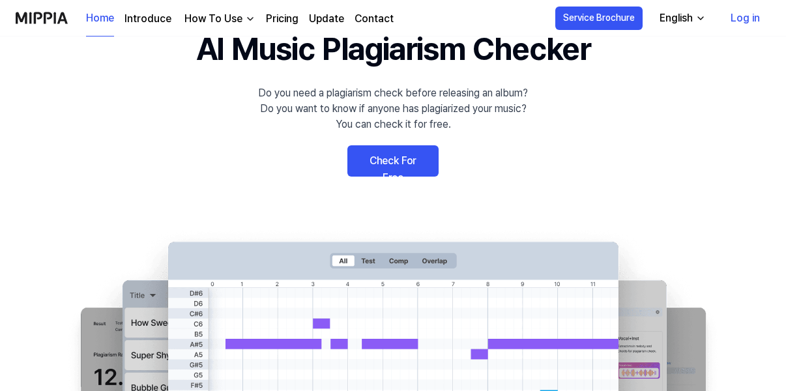
scroll to position [68, 0]
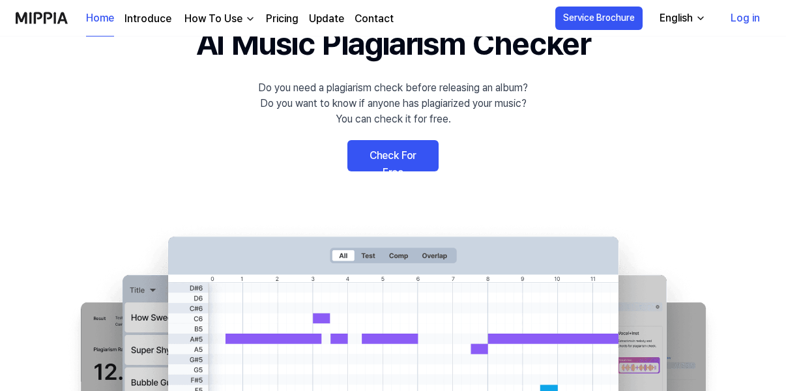
click at [392, 158] on link "Check For Free" at bounding box center [392, 155] width 91 height 31
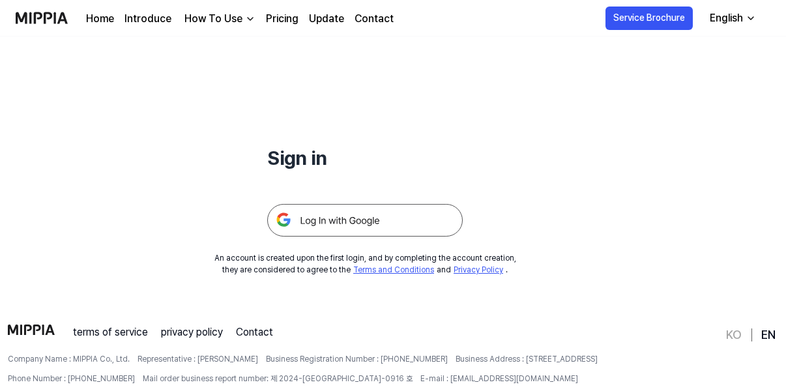
scroll to position [89, 0]
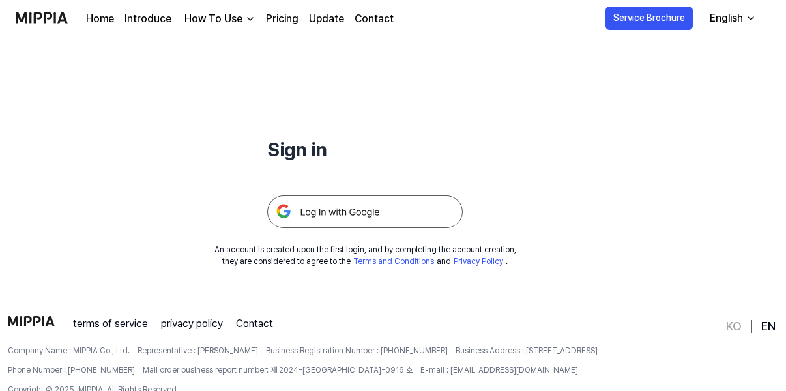
click at [335, 211] on img at bounding box center [365, 212] width 196 height 33
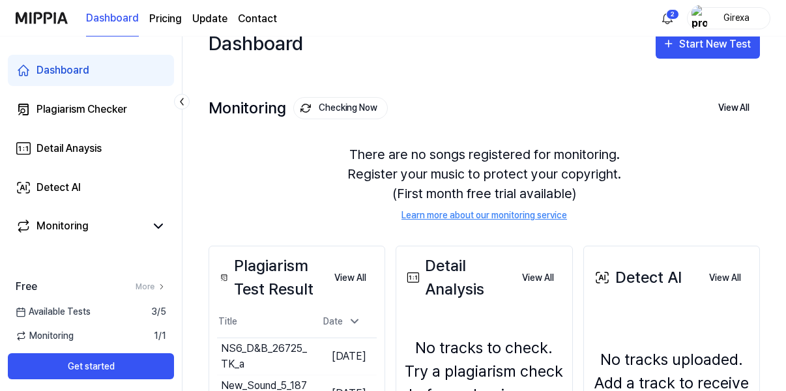
scroll to position [18, 0]
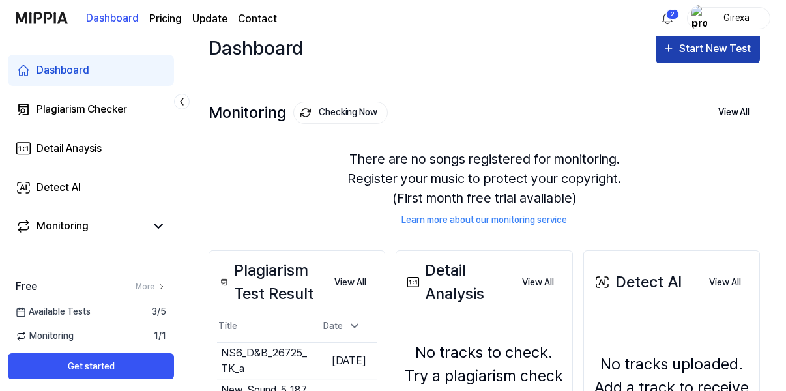
click at [689, 48] on div "Start New Test" at bounding box center [716, 48] width 74 height 17
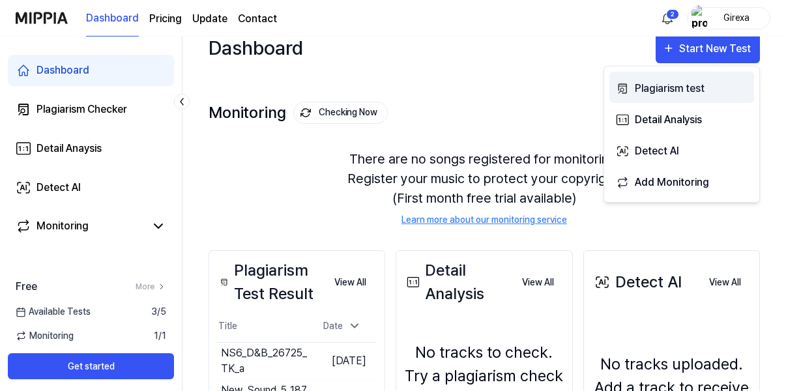
click at [656, 90] on div "Plagiarism test" at bounding box center [691, 88] width 113 height 17
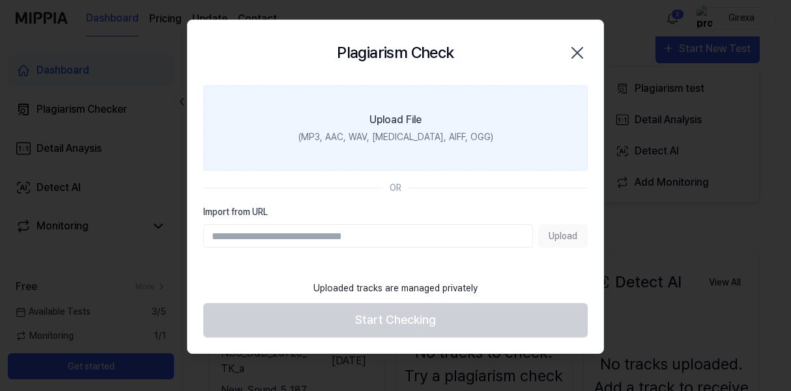
click at [366, 137] on div "(MP3, AAC, WAV, [MEDICAL_DATA], AIFF, OGG)" at bounding box center [396, 137] width 195 height 14
click at [0, 0] on input "Upload File (MP3, AAC, WAV, [MEDICAL_DATA], AIFF, OGG)" at bounding box center [0, 0] width 0 height 0
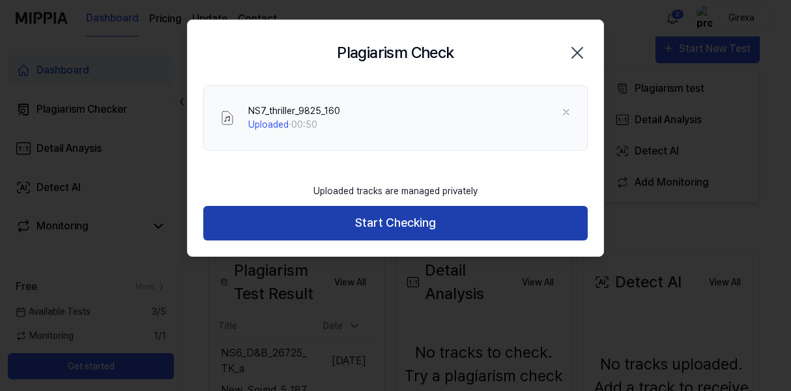
click at [419, 220] on button "Start Checking" at bounding box center [395, 223] width 385 height 35
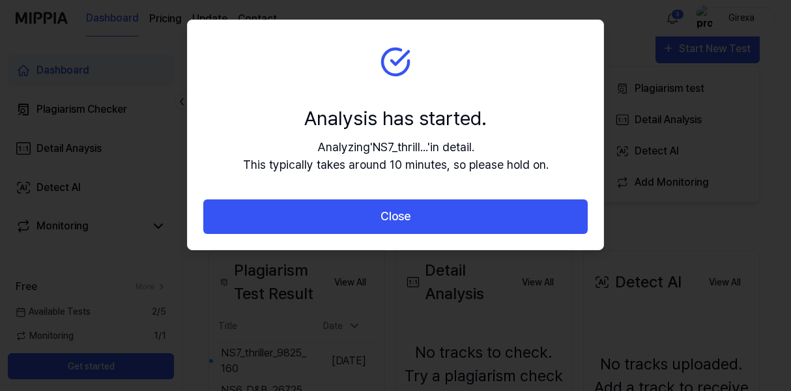
click at [176, 317] on div at bounding box center [395, 195] width 791 height 391
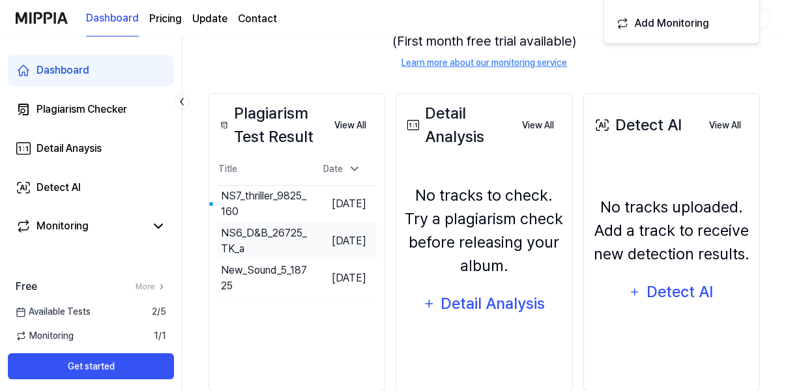
scroll to position [178, 0]
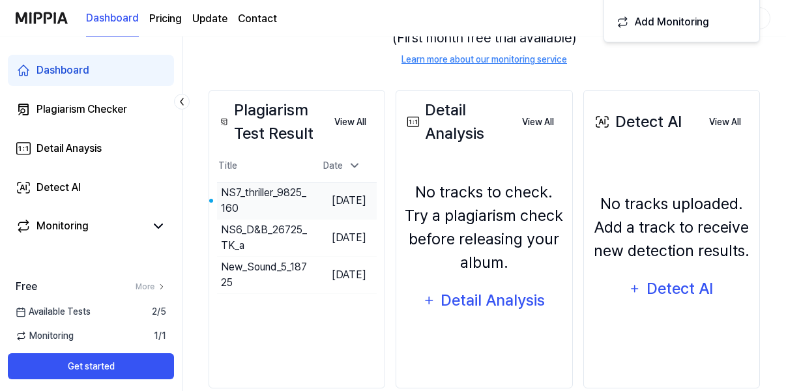
click at [280, 196] on div "NS7_thriller_9825_160" at bounding box center [264, 200] width 87 height 31
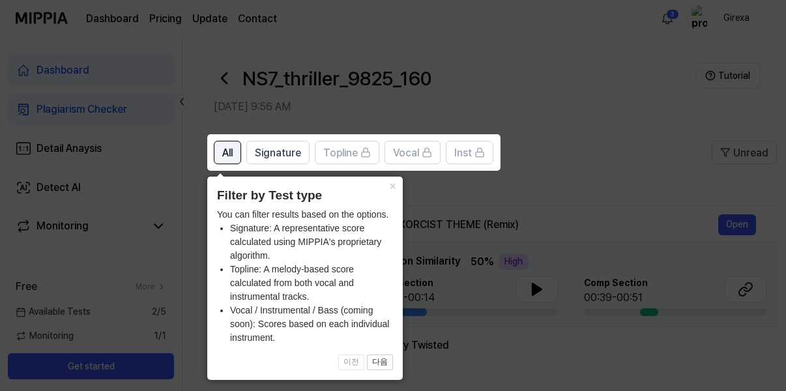
click at [222, 149] on button "All" at bounding box center [227, 152] width 27 height 23
click at [392, 188] on button "×" at bounding box center [392, 186] width 21 height 18
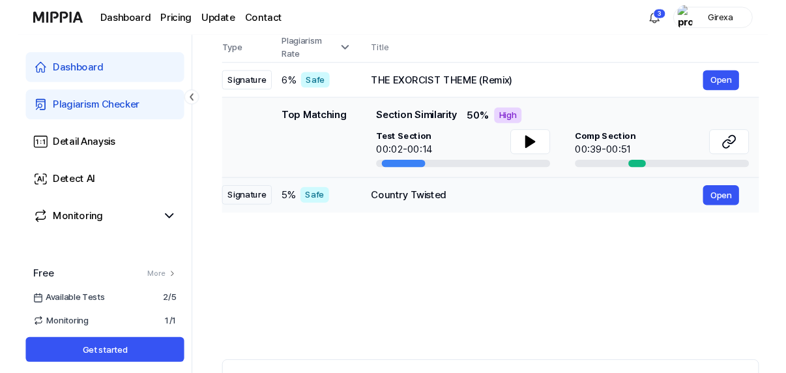
scroll to position [123, 0]
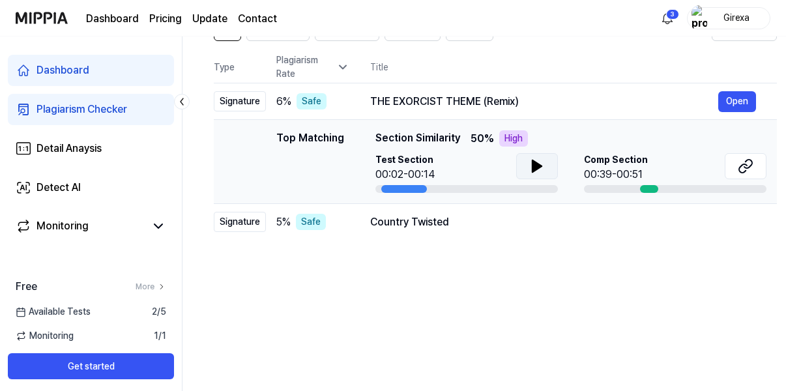
click at [539, 169] on icon at bounding box center [537, 166] width 16 height 16
click at [538, 167] on icon at bounding box center [539, 166] width 3 height 10
click at [743, 168] on icon at bounding box center [746, 166] width 16 height 16
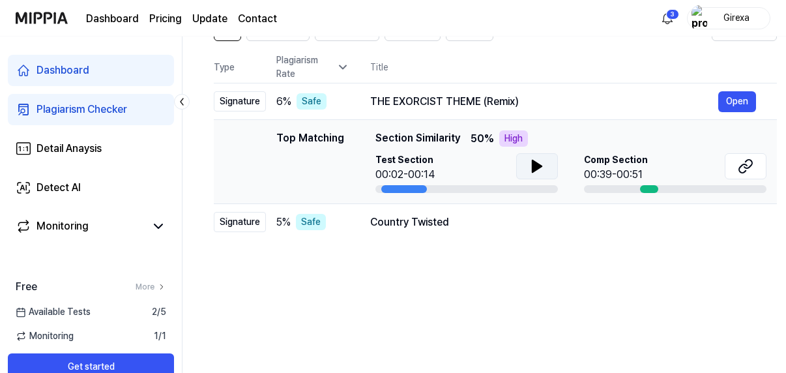
click at [530, 165] on icon at bounding box center [537, 166] width 16 height 16
click at [538, 166] on icon at bounding box center [539, 166] width 3 height 10
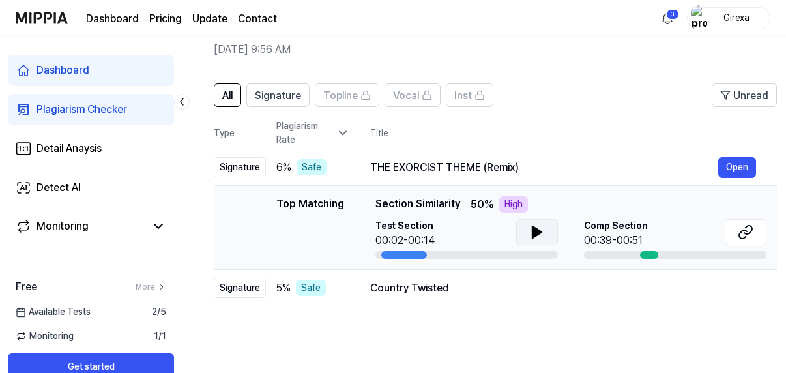
scroll to position [60, 0]
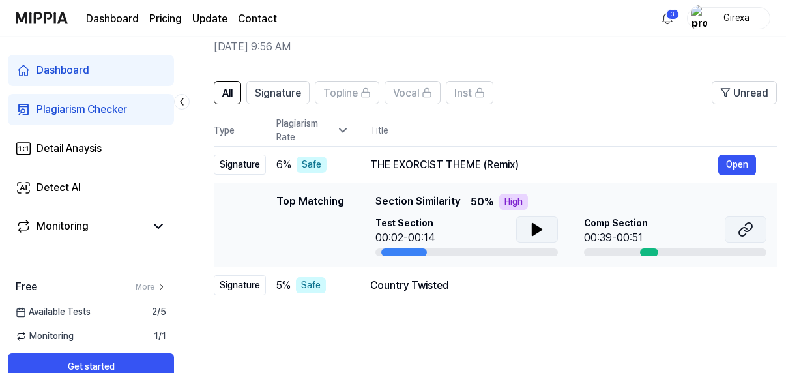
click at [744, 233] on icon at bounding box center [746, 230] width 16 height 16
click at [533, 228] on icon at bounding box center [537, 230] width 9 height 12
click at [649, 252] on div at bounding box center [649, 252] width 18 height 8
click at [533, 224] on icon at bounding box center [534, 229] width 3 height 10
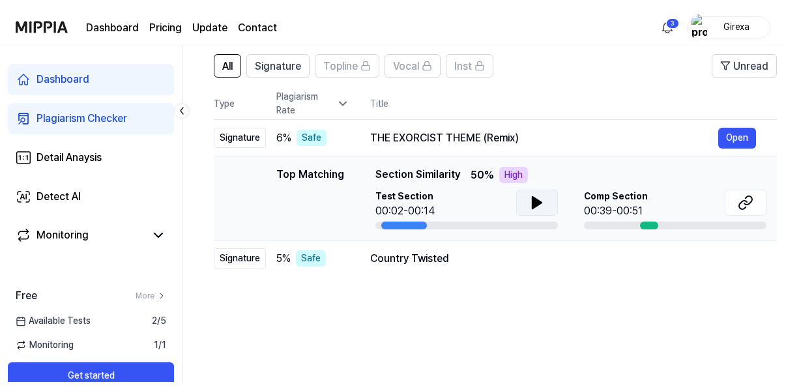
scroll to position [95, 0]
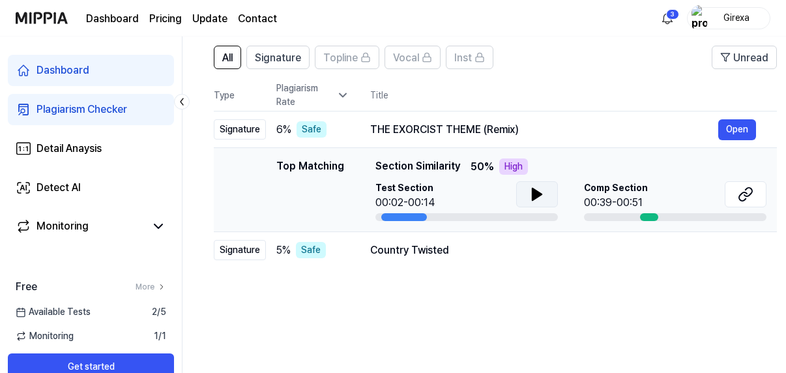
click at [604, 194] on span "Comp Section" at bounding box center [616, 188] width 64 height 14
click at [754, 196] on button at bounding box center [746, 194] width 42 height 26
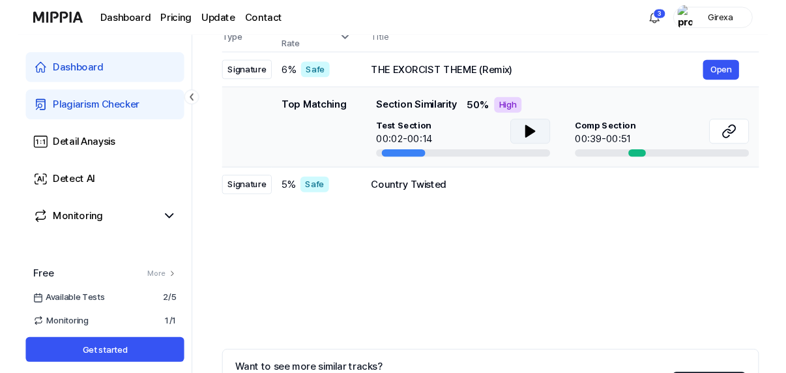
scroll to position [146, 0]
